Goal: Entertainment & Leisure: Consume media (video, audio)

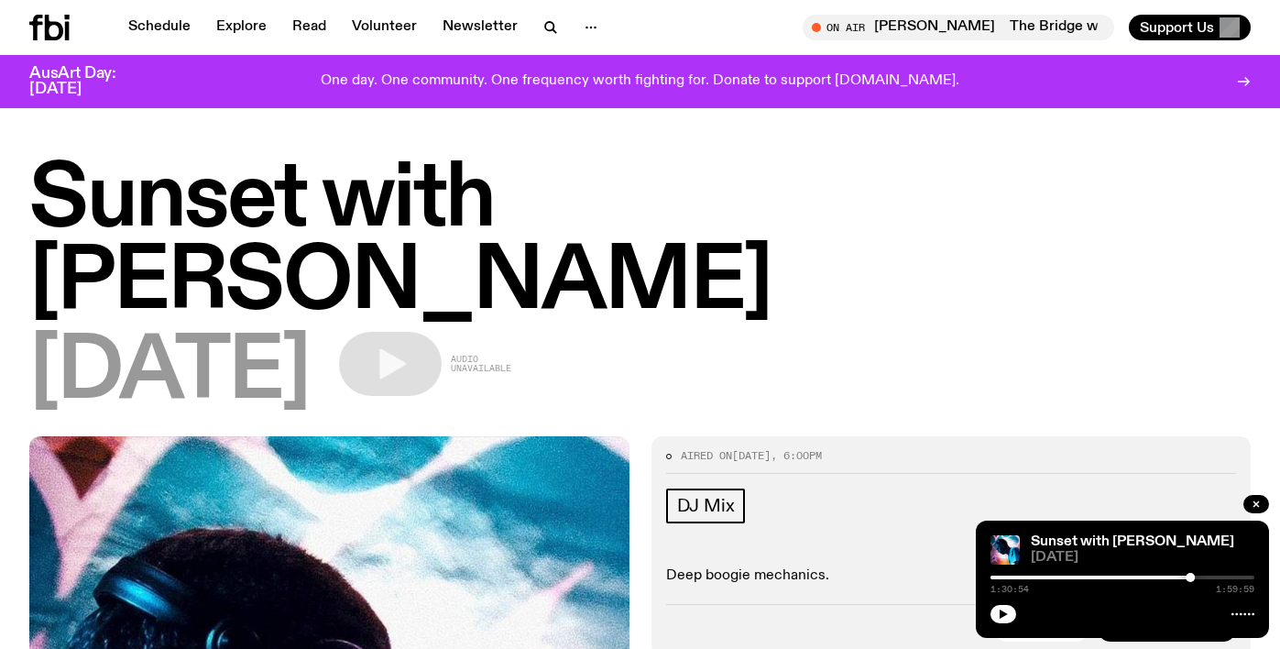
scroll to position [1493, 0]
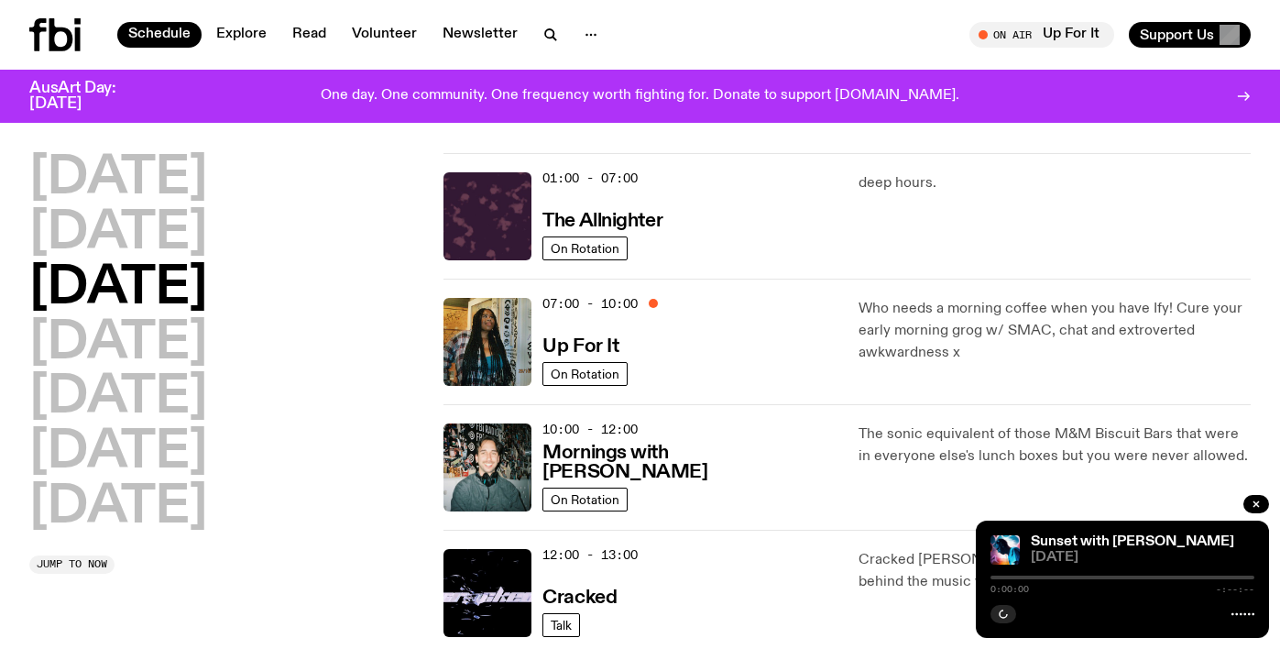
scroll to position [49, 0]
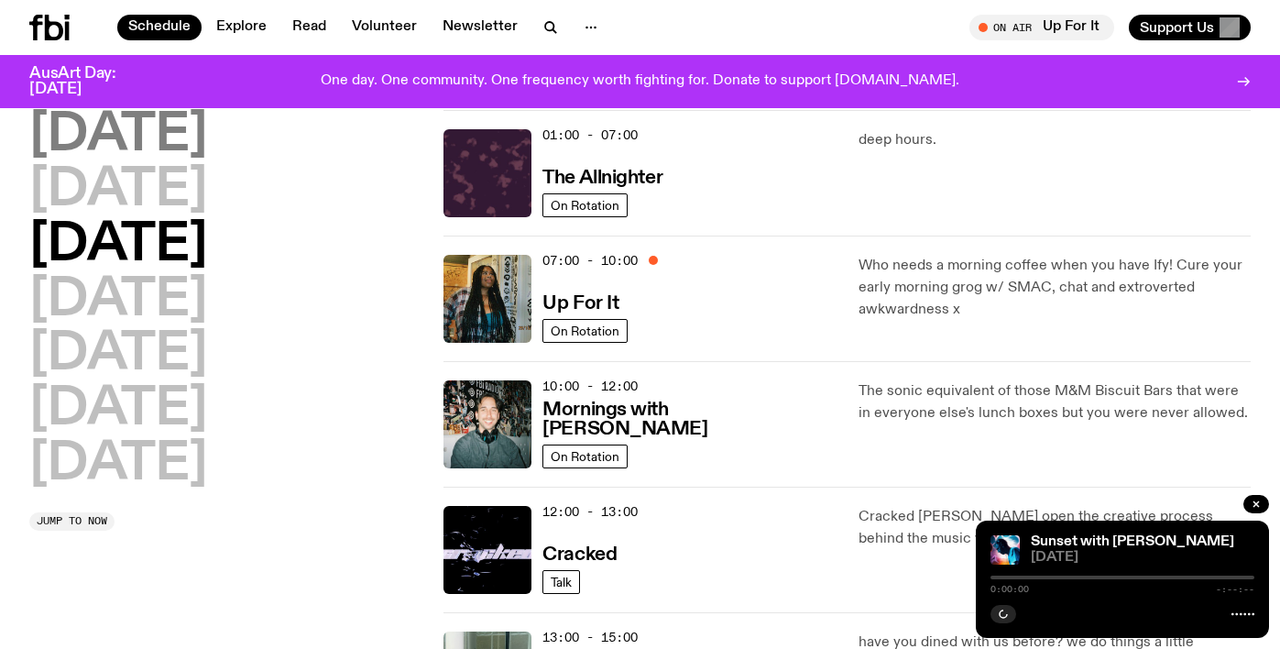
click at [157, 124] on h2 "[DATE]" at bounding box center [118, 135] width 178 height 51
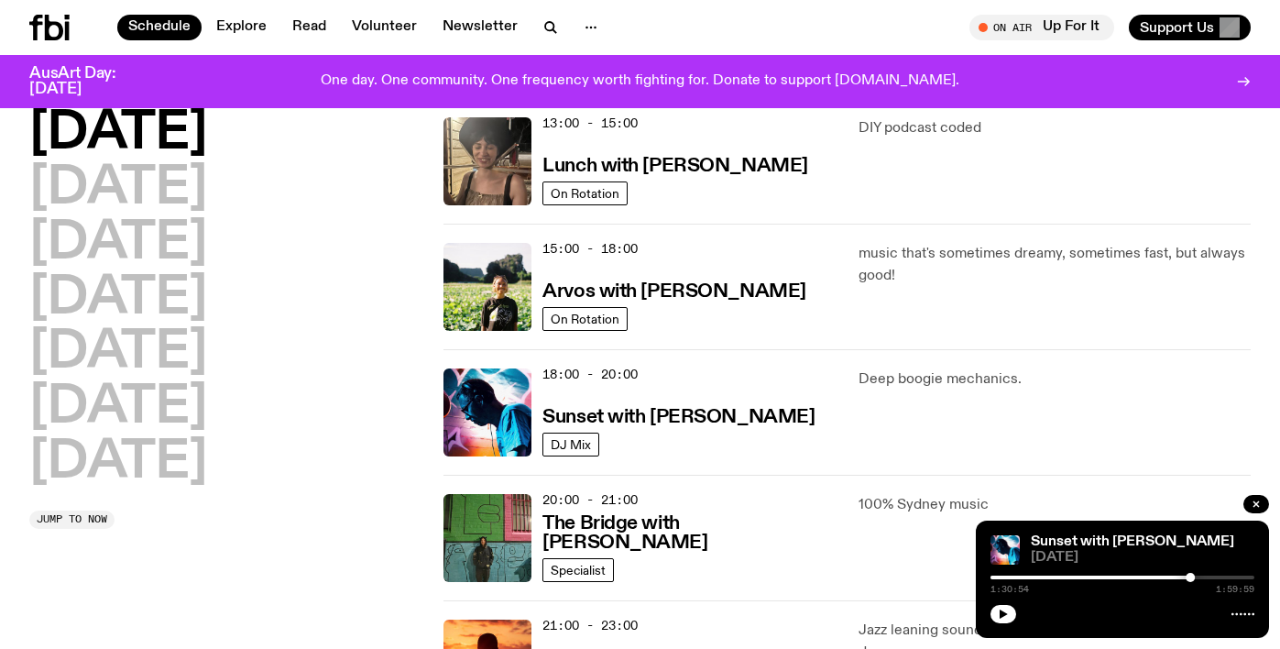
scroll to position [564, 0]
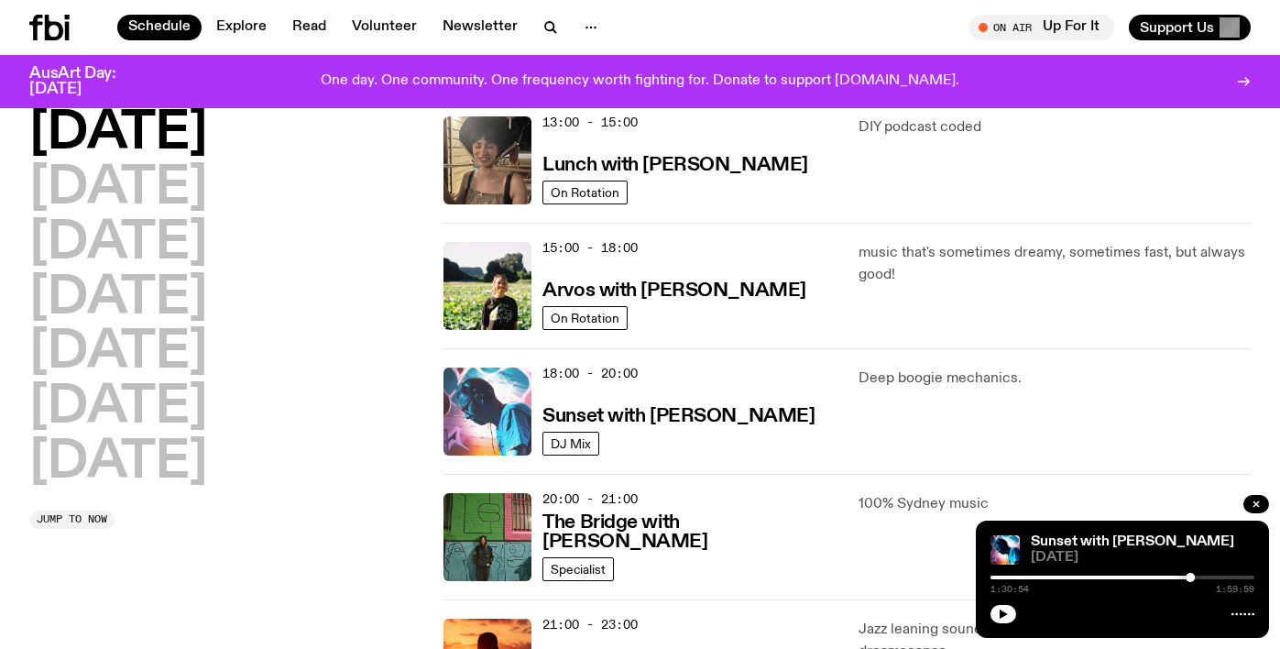
click at [495, 419] on img at bounding box center [487, 411] width 88 height 88
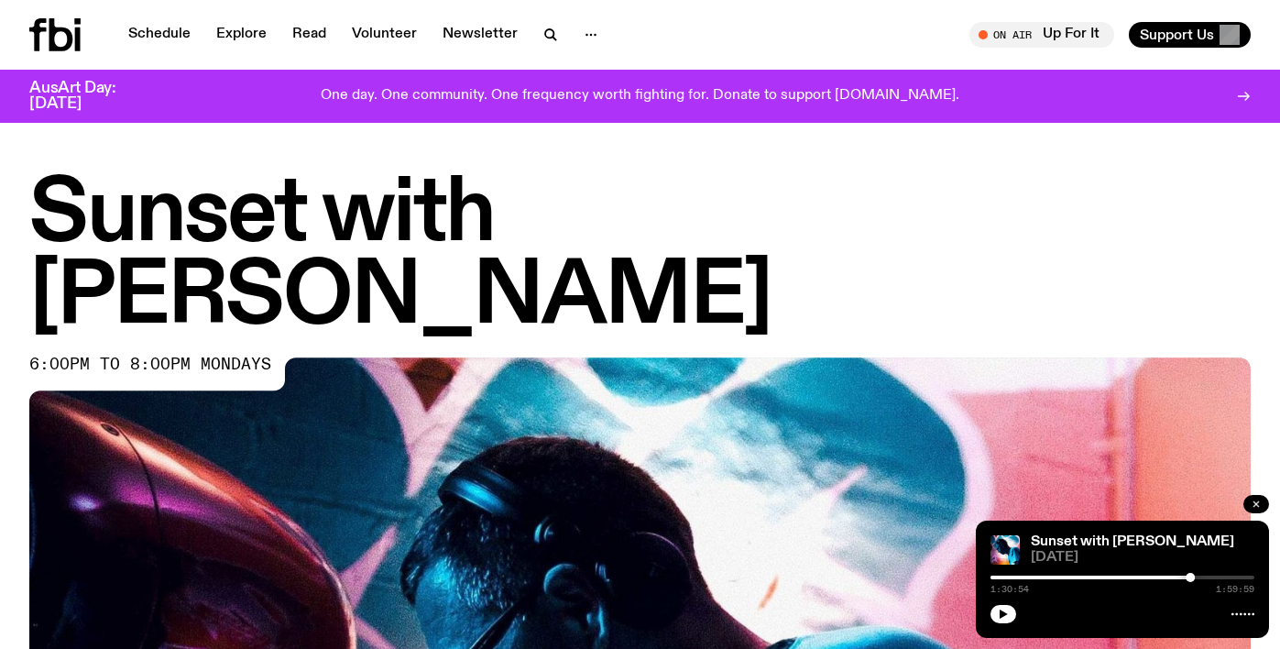
click at [1259, 501] on icon "button" at bounding box center [1256, 503] width 11 height 11
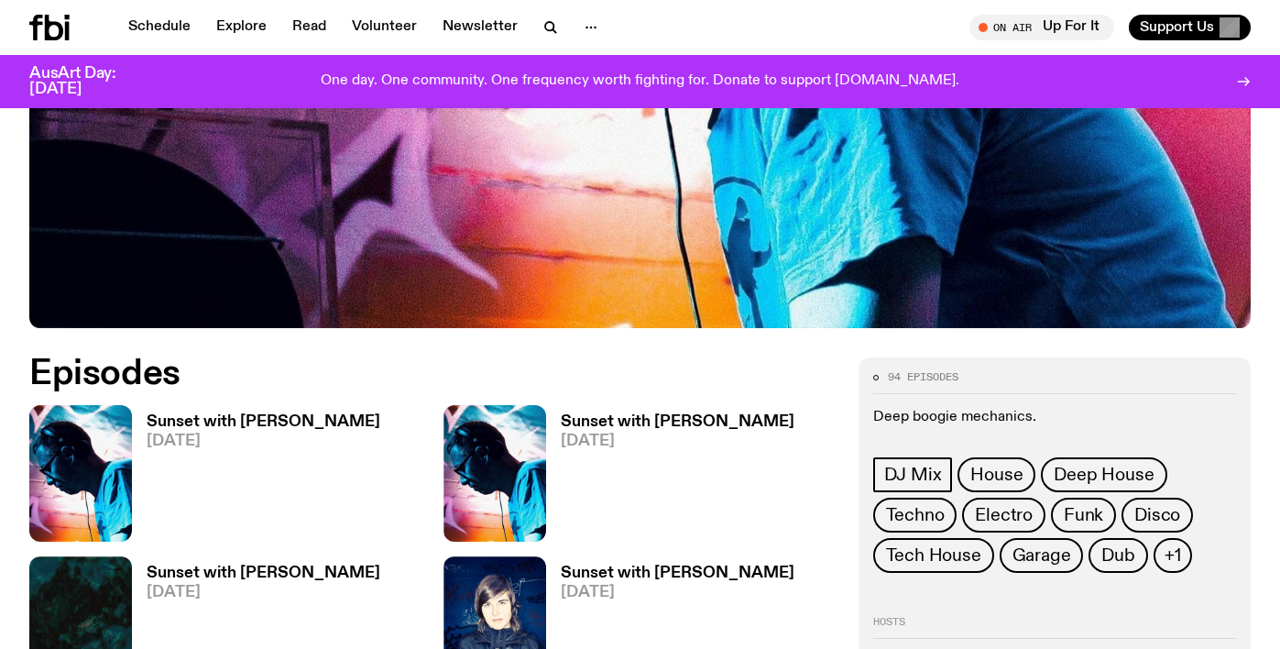
scroll to position [856, 0]
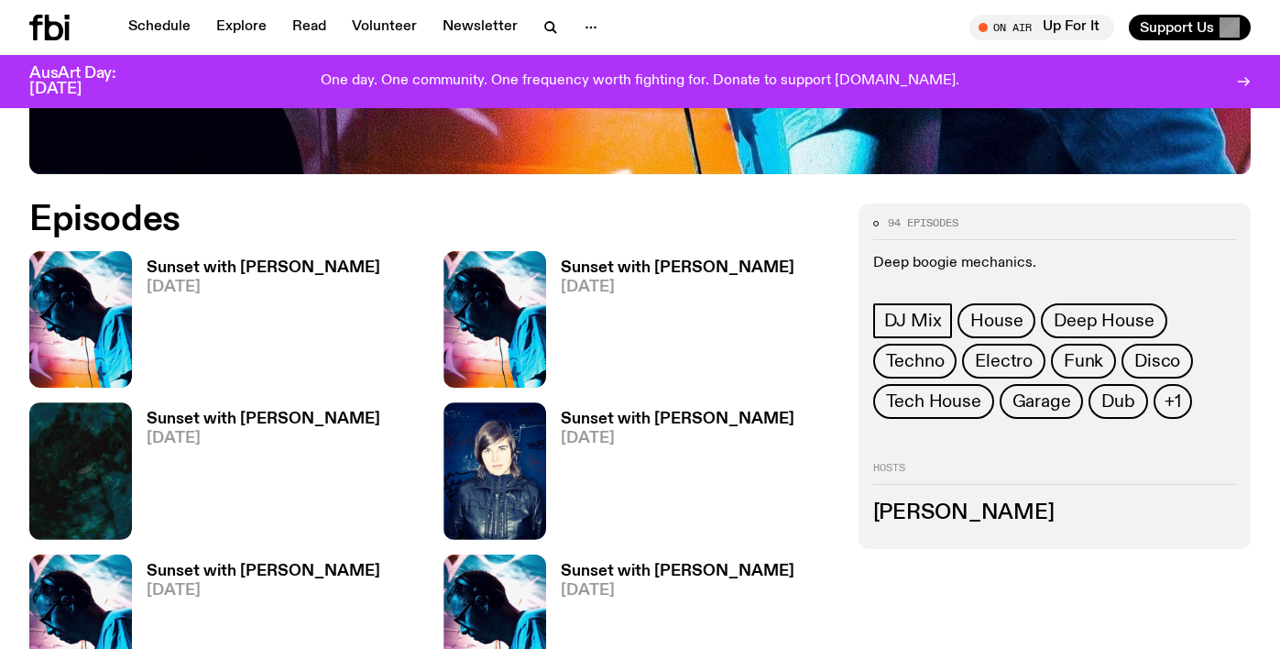
click at [489, 251] on img at bounding box center [494, 319] width 103 height 137
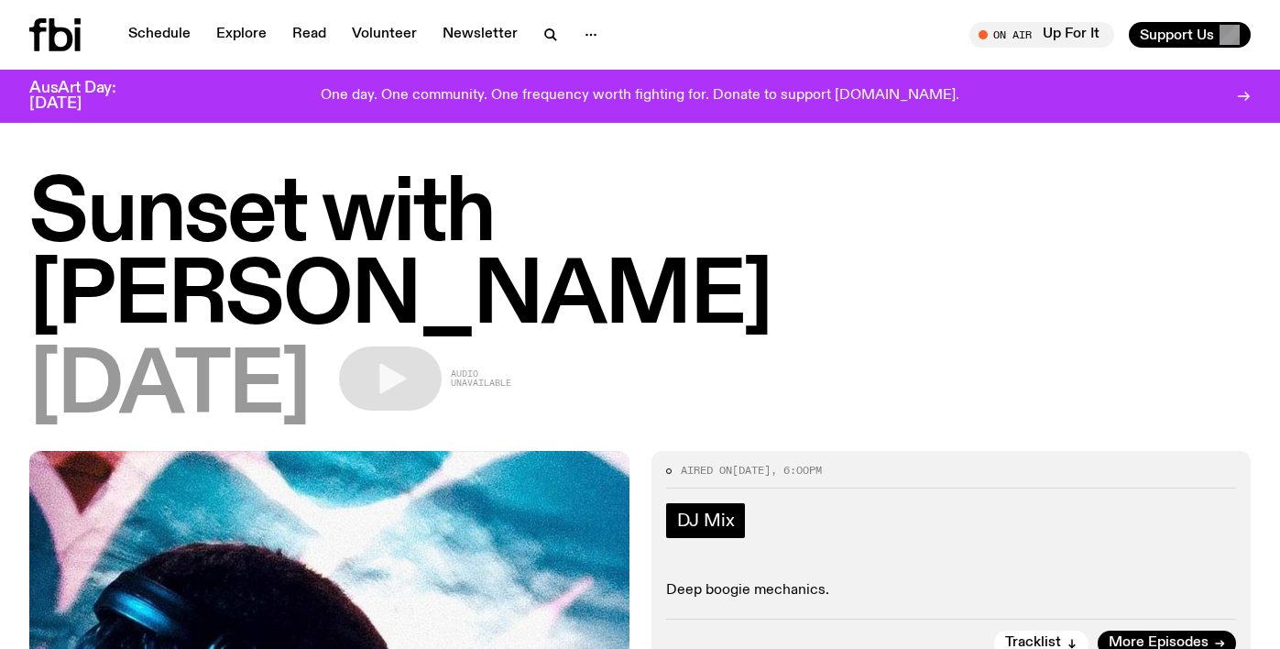
click at [701, 510] on span "DJ Mix" at bounding box center [706, 520] width 58 height 20
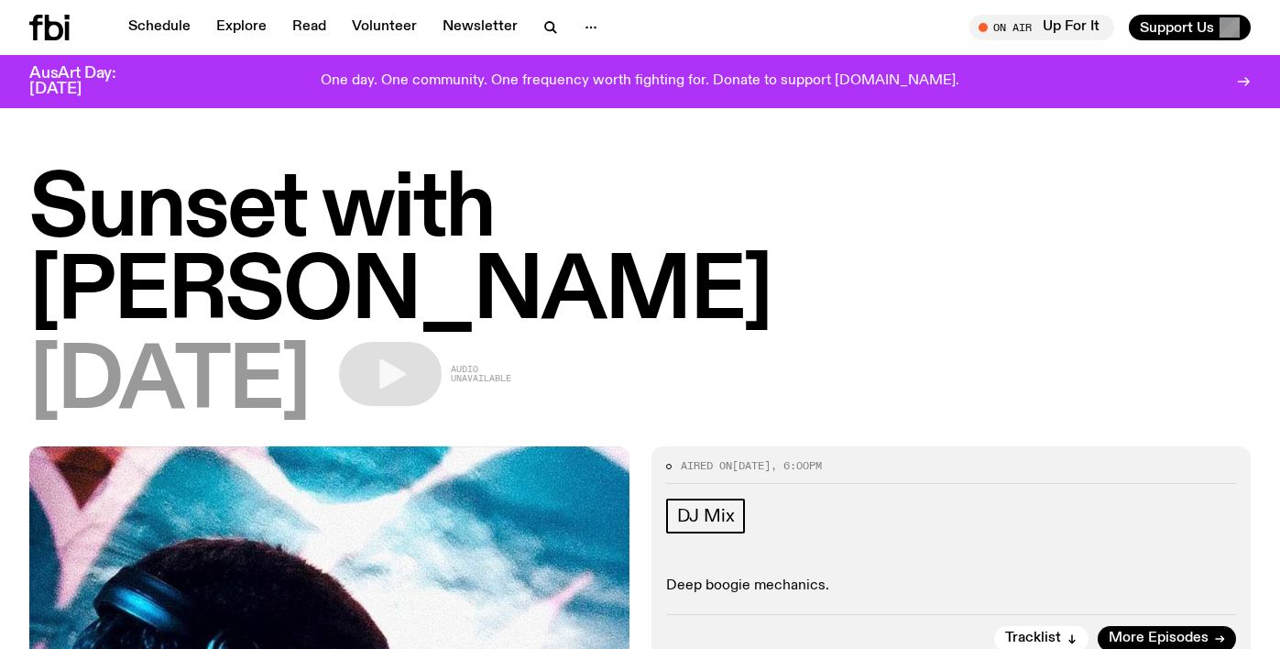
scroll to position [6, 0]
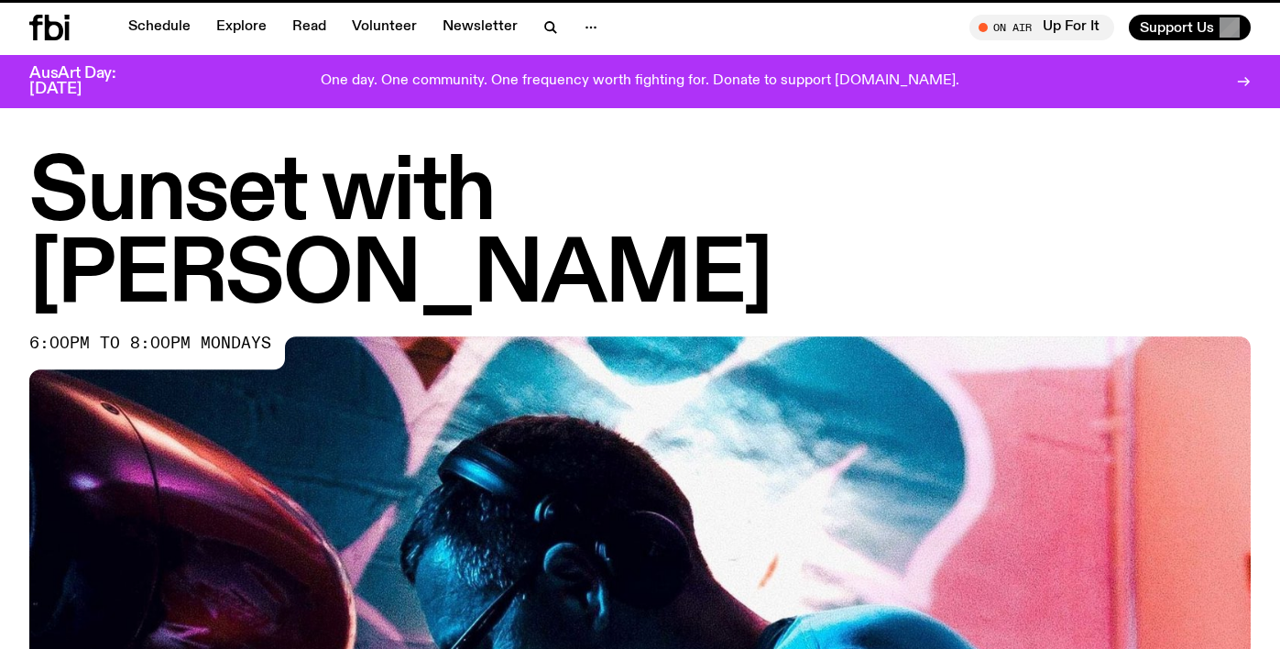
scroll to position [856, 0]
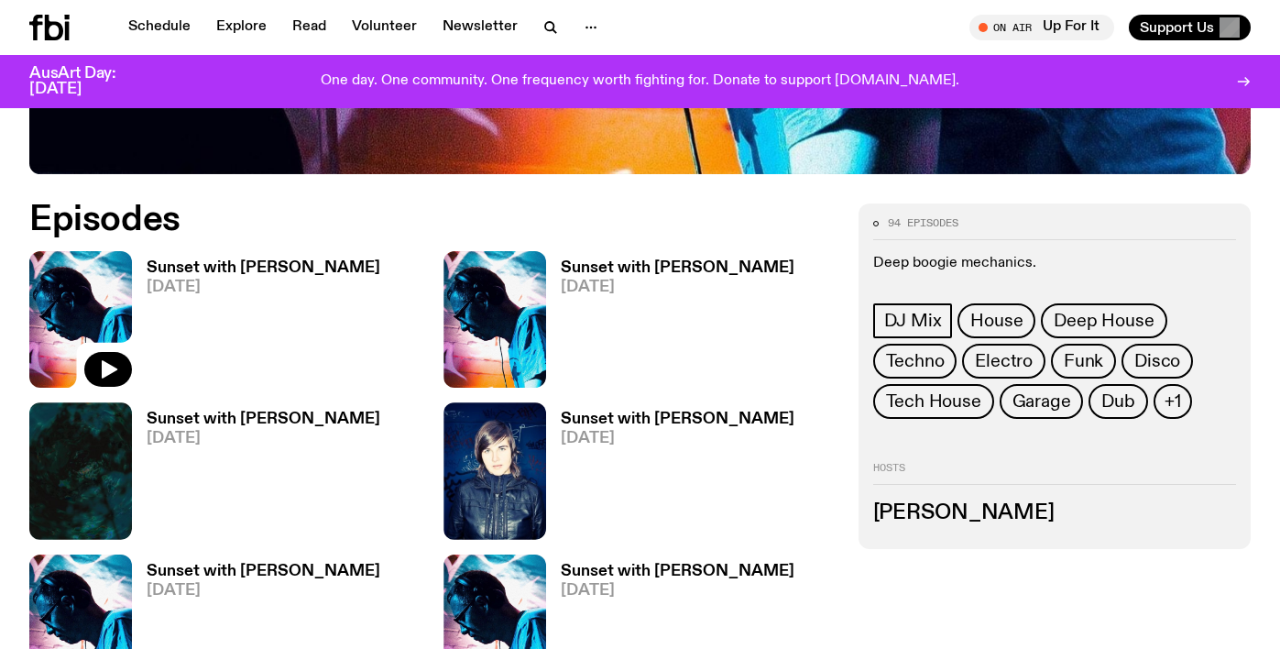
click at [88, 251] on img at bounding box center [80, 319] width 103 height 137
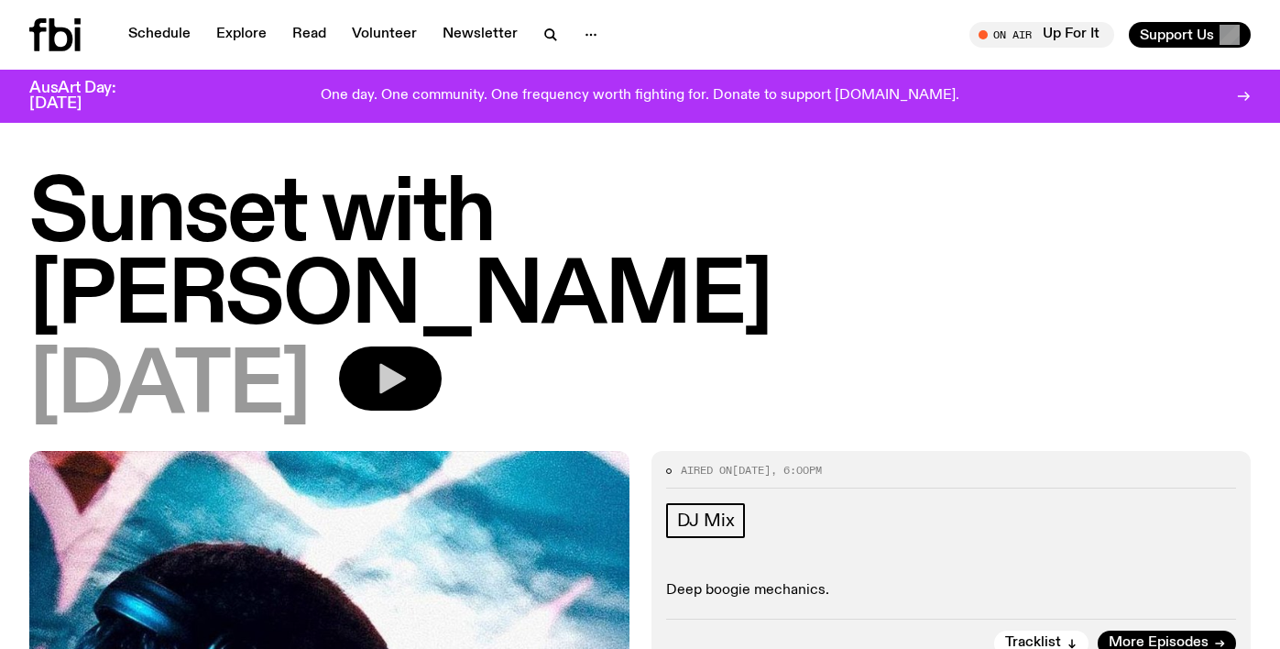
click at [409, 360] on icon "button" at bounding box center [390, 378] width 37 height 37
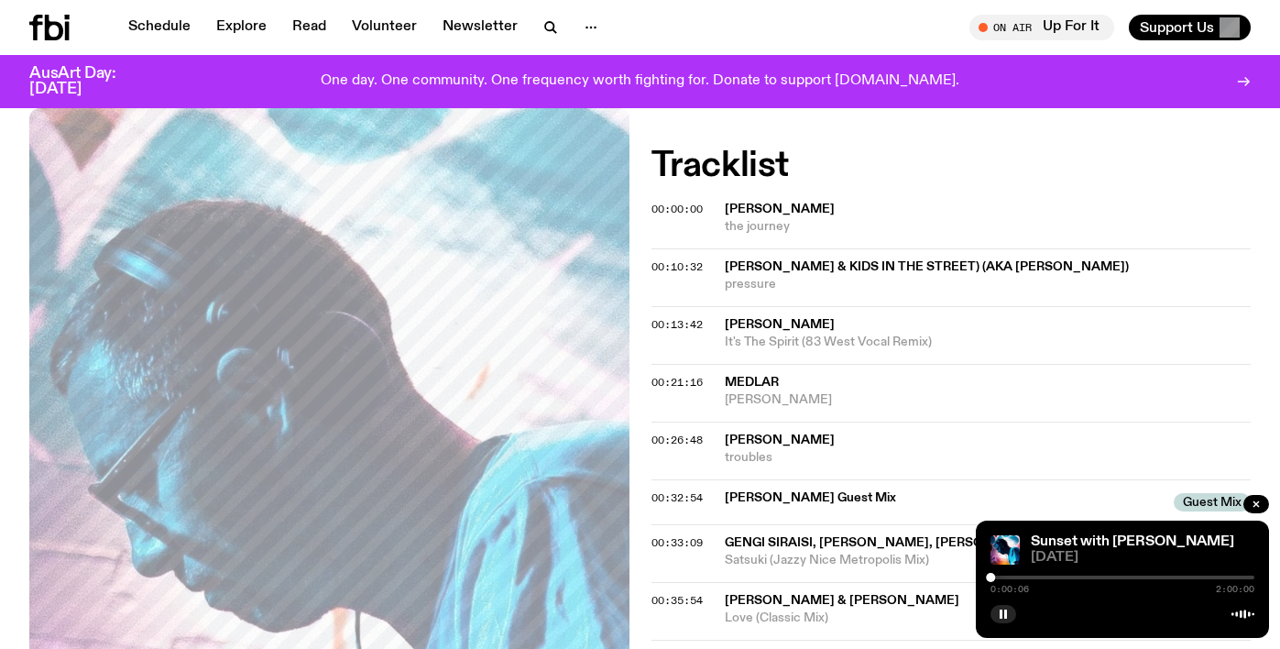
scroll to position [550, 0]
click at [1001, 580] on div "0:00:15 2:00:00" at bounding box center [1123, 583] width 264 height 22
click at [1000, 576] on div at bounding box center [1123, 577] width 264 height 4
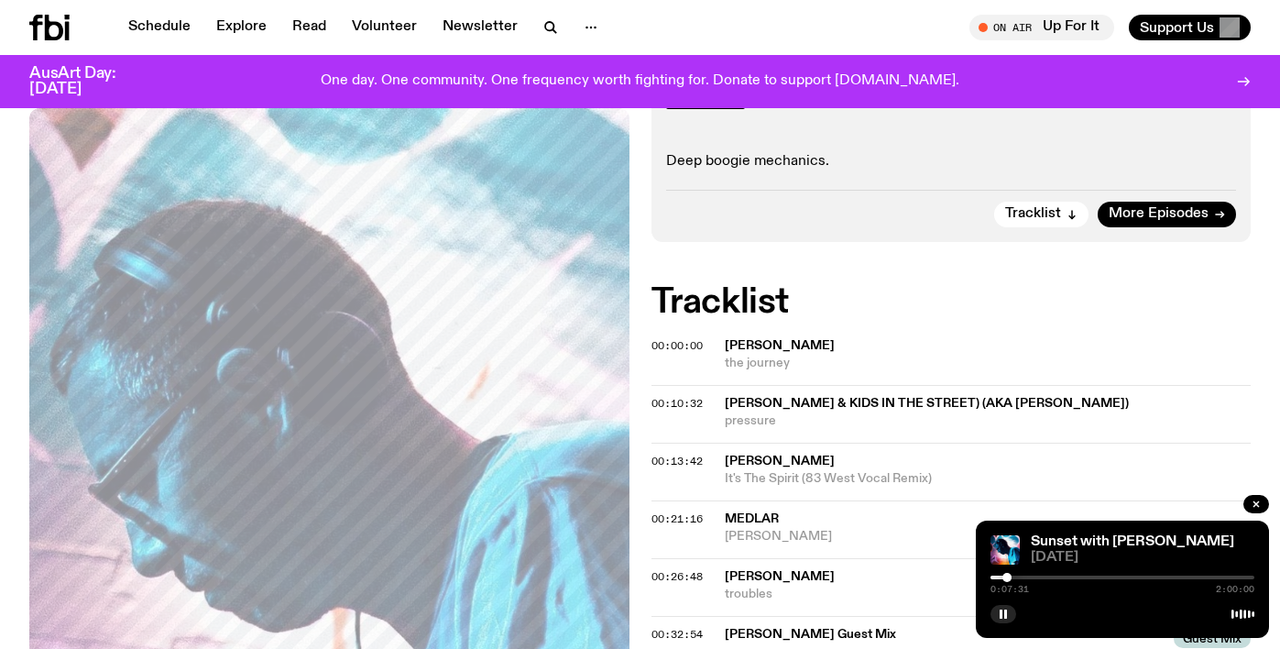
scroll to position [415, 0]
click at [1021, 578] on div at bounding box center [1123, 577] width 264 height 4
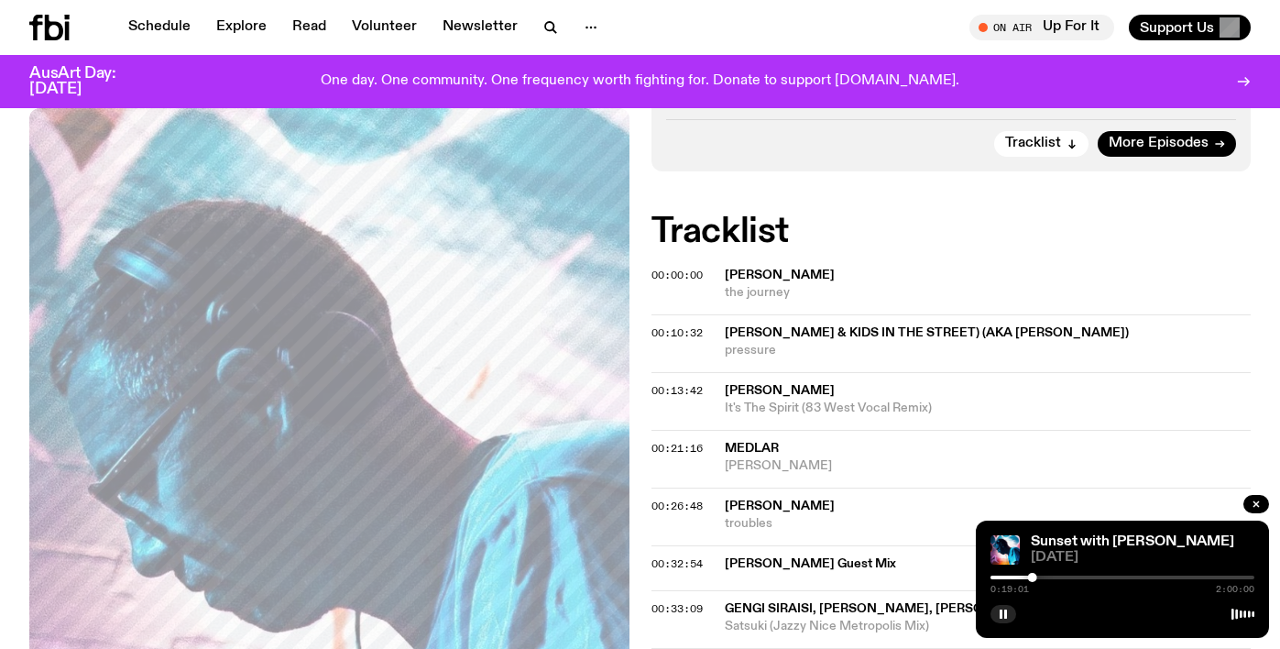
scroll to position [511, 0]
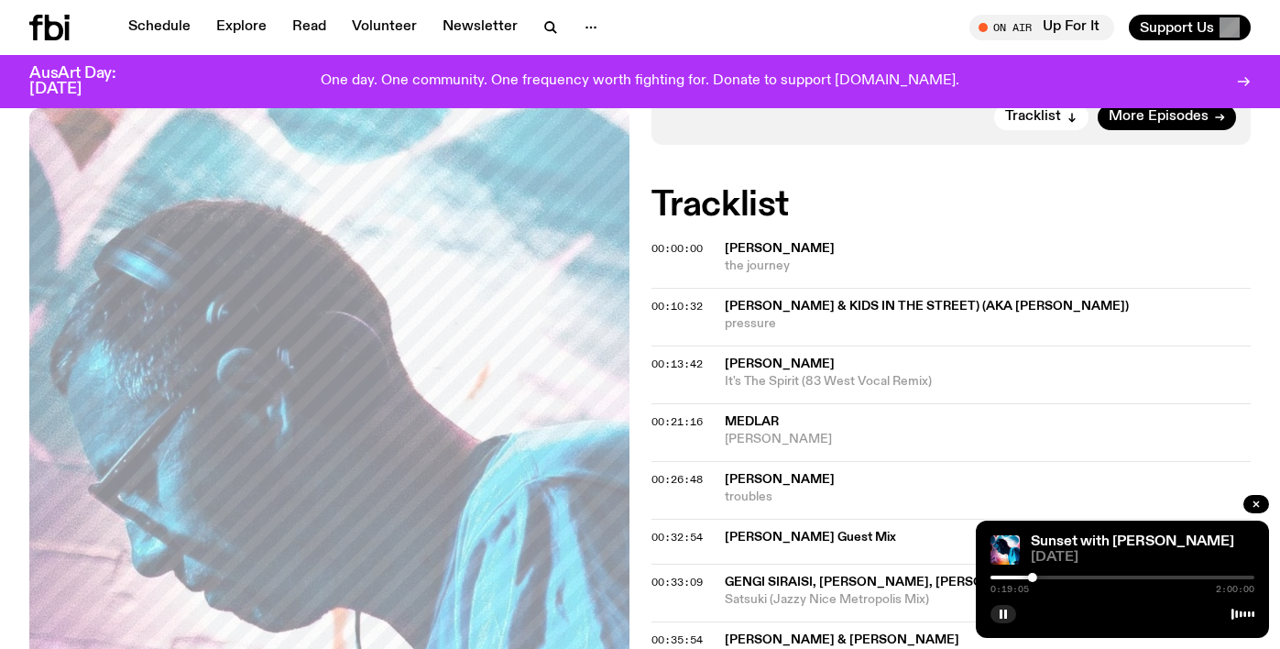
click at [1050, 575] on div at bounding box center [1123, 577] width 264 height 4
click at [1039, 578] on div at bounding box center [925, 577] width 264 height 4
click at [1006, 614] on rect "button" at bounding box center [1005, 613] width 3 height 9
